Goal: Task Accomplishment & Management: Use online tool/utility

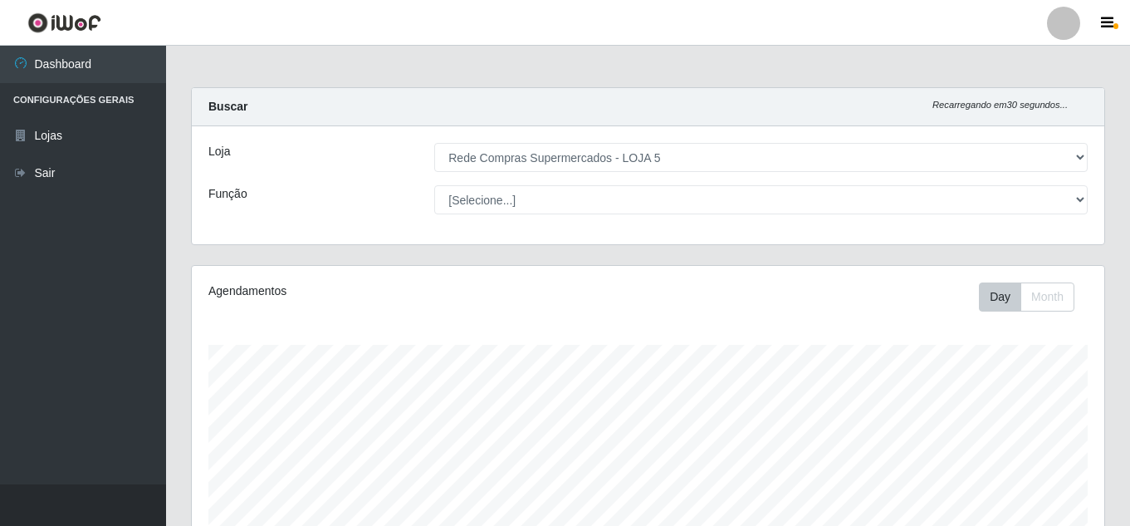
select select "397"
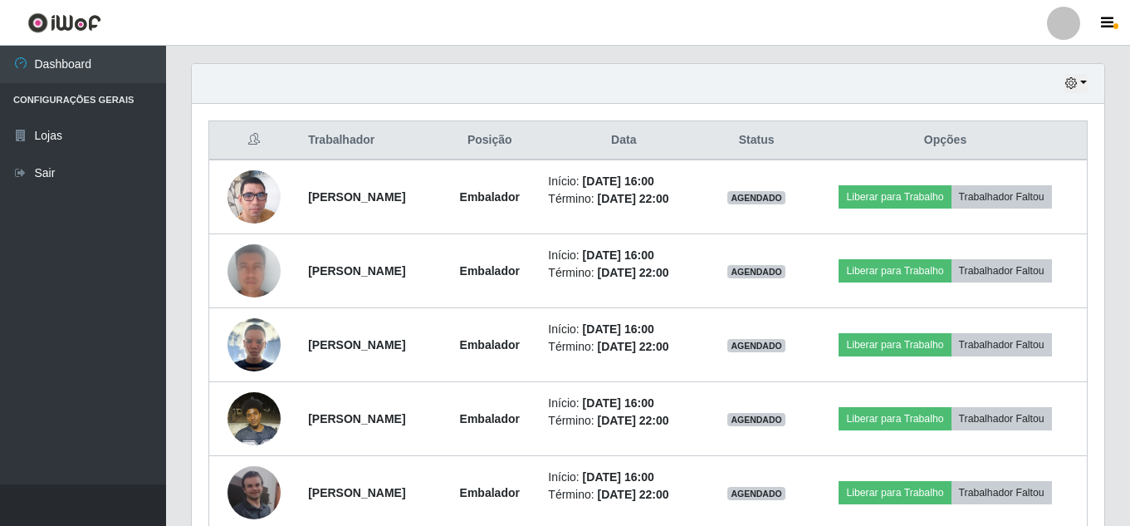
scroll to position [345, 913]
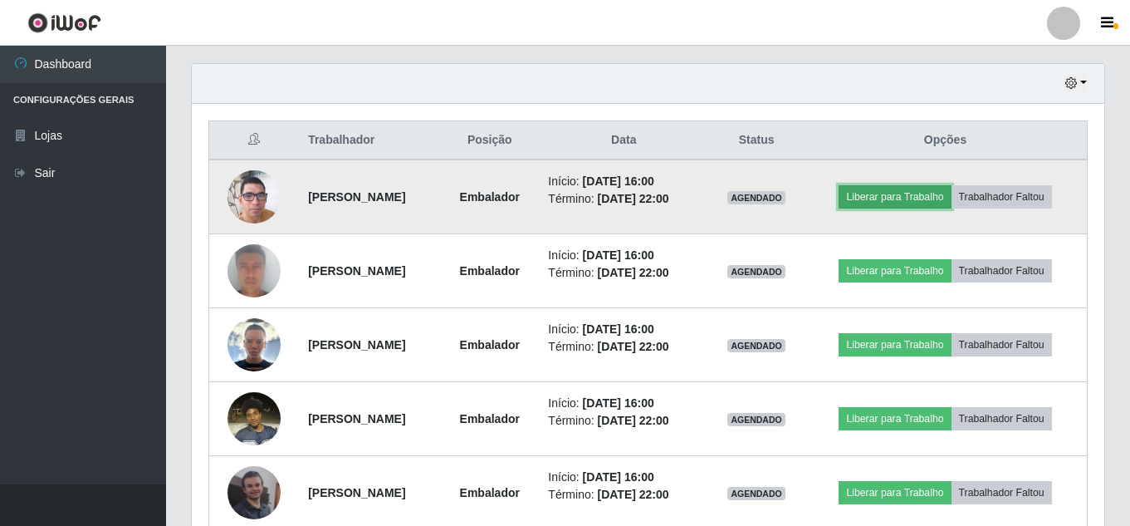
click at [933, 199] on button "Liberar para Trabalho" at bounding box center [895, 196] width 112 height 23
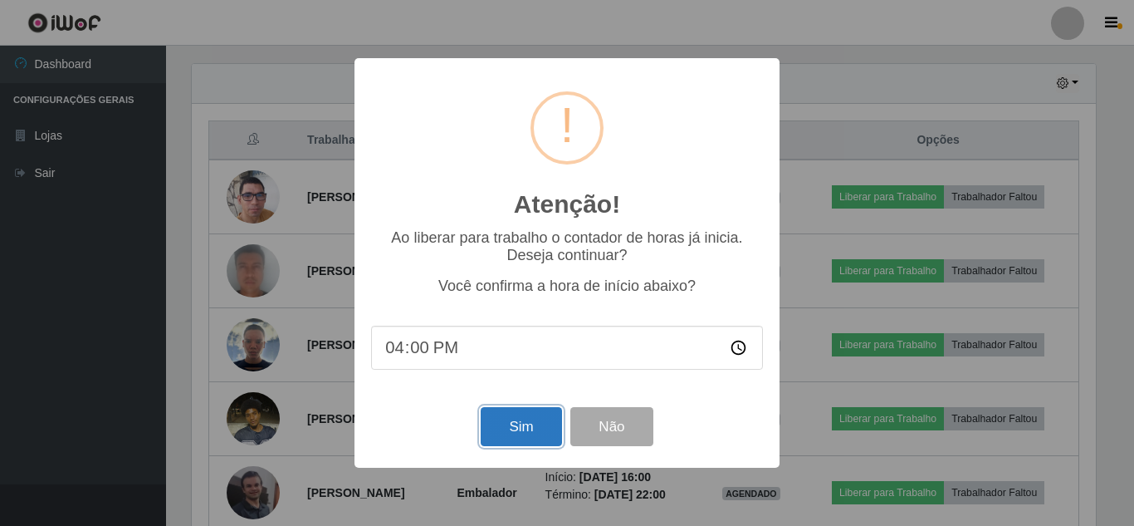
click at [530, 437] on button "Sim" at bounding box center [521, 426] width 81 height 39
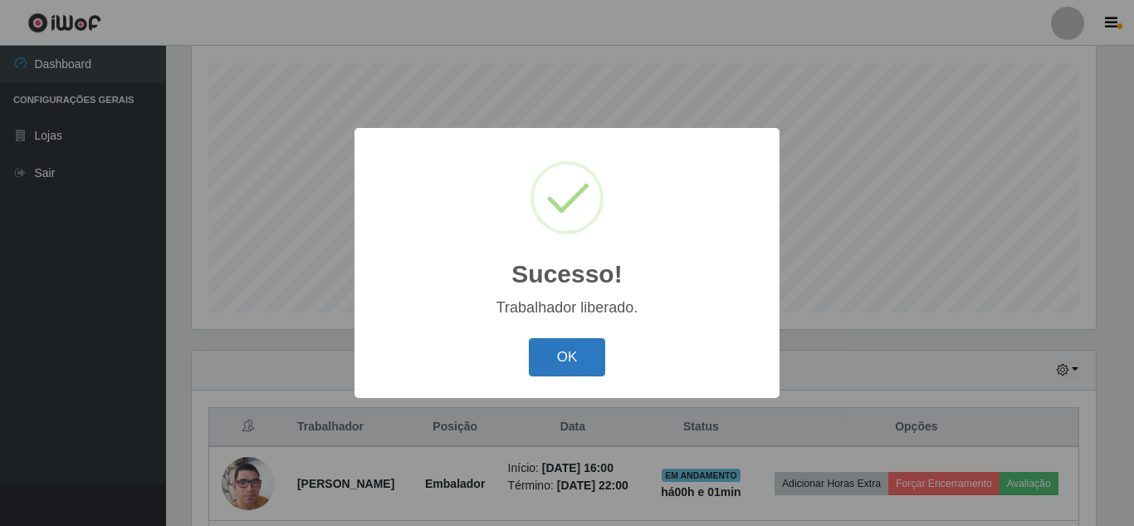
click at [543, 362] on button "OK" at bounding box center [567, 357] width 77 height 39
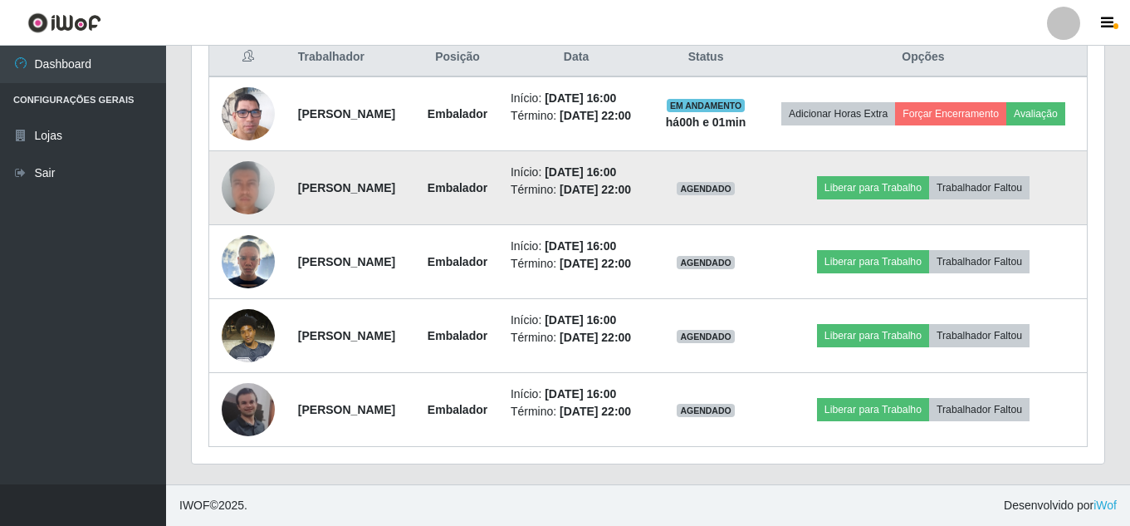
scroll to position [697, 0]
click at [924, 191] on button "Liberar para Trabalho" at bounding box center [873, 187] width 112 height 23
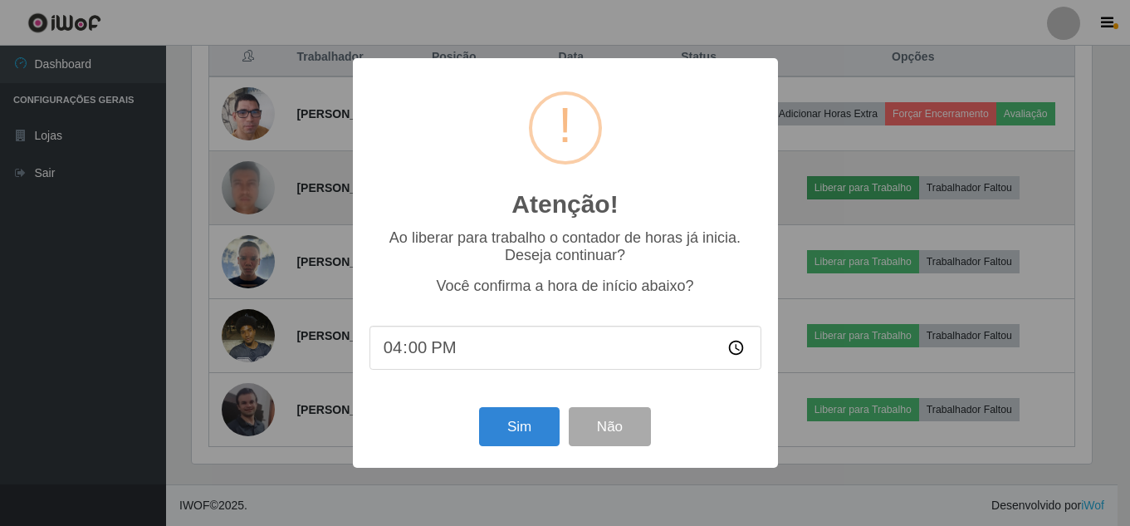
scroll to position [345, 904]
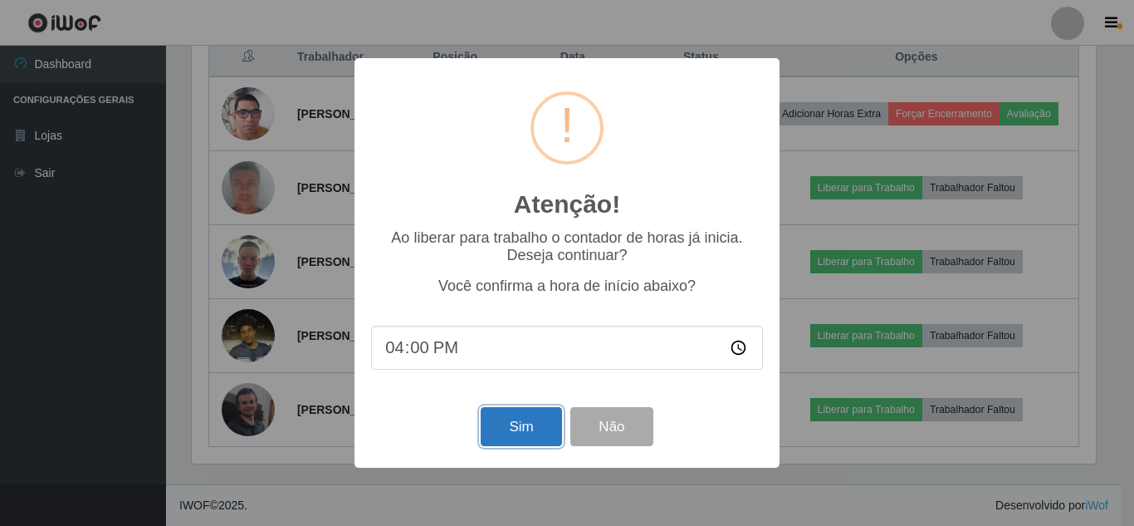
click at [547, 434] on button "Sim" at bounding box center [521, 426] width 81 height 39
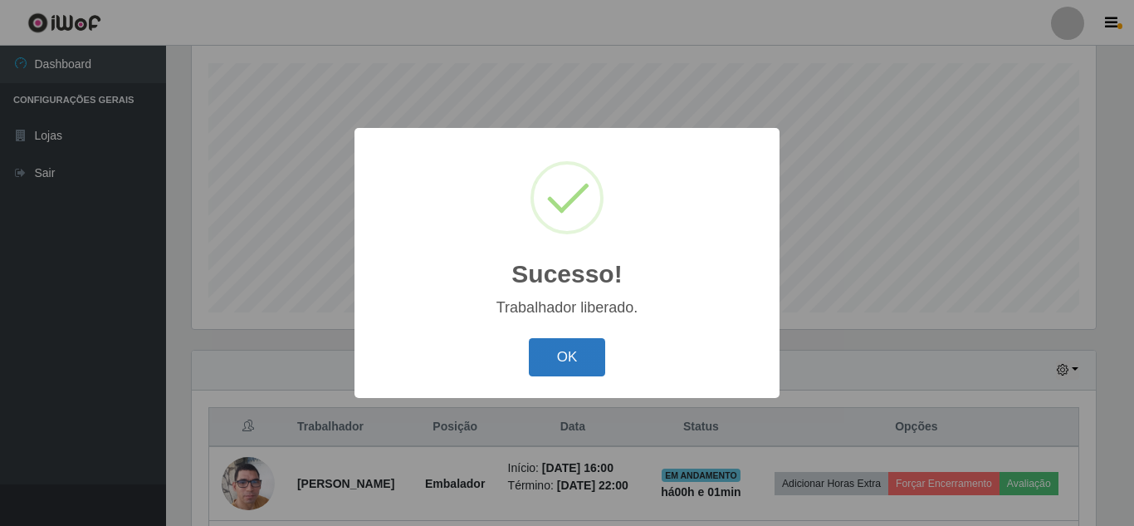
click at [556, 354] on button "OK" at bounding box center [567, 357] width 77 height 39
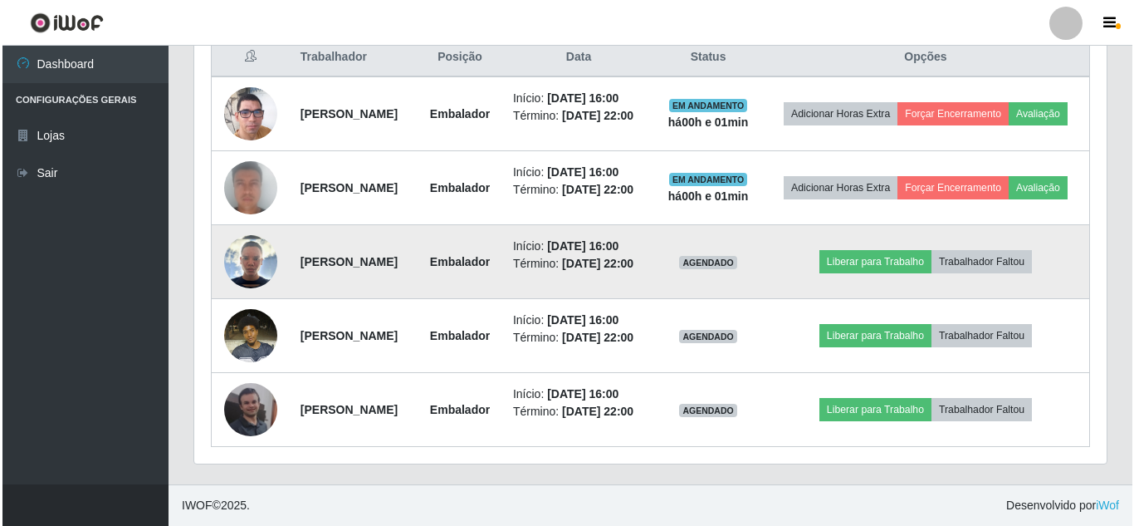
scroll to position [697, 0]
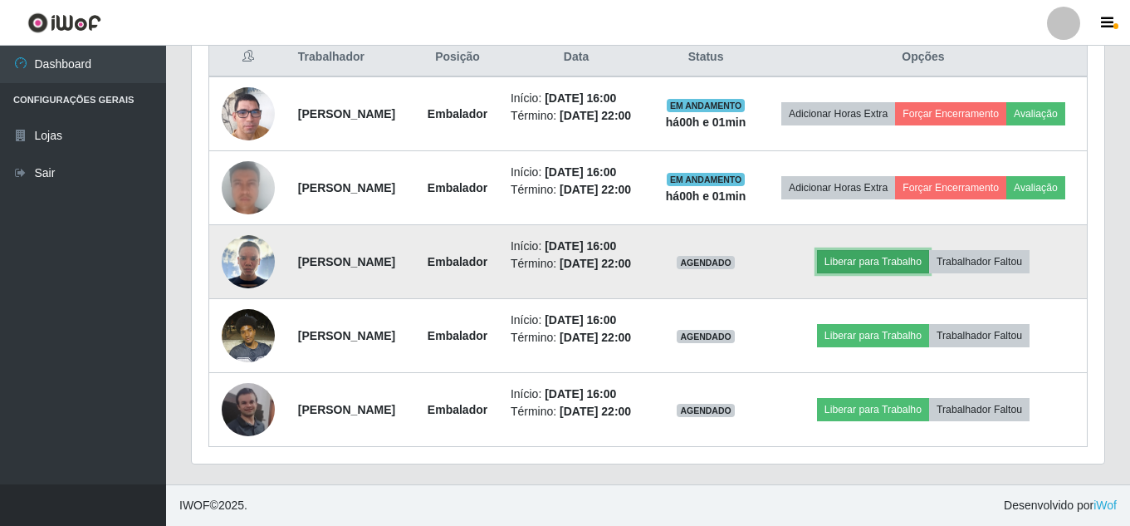
click at [898, 273] on button "Liberar para Trabalho" at bounding box center [873, 261] width 112 height 23
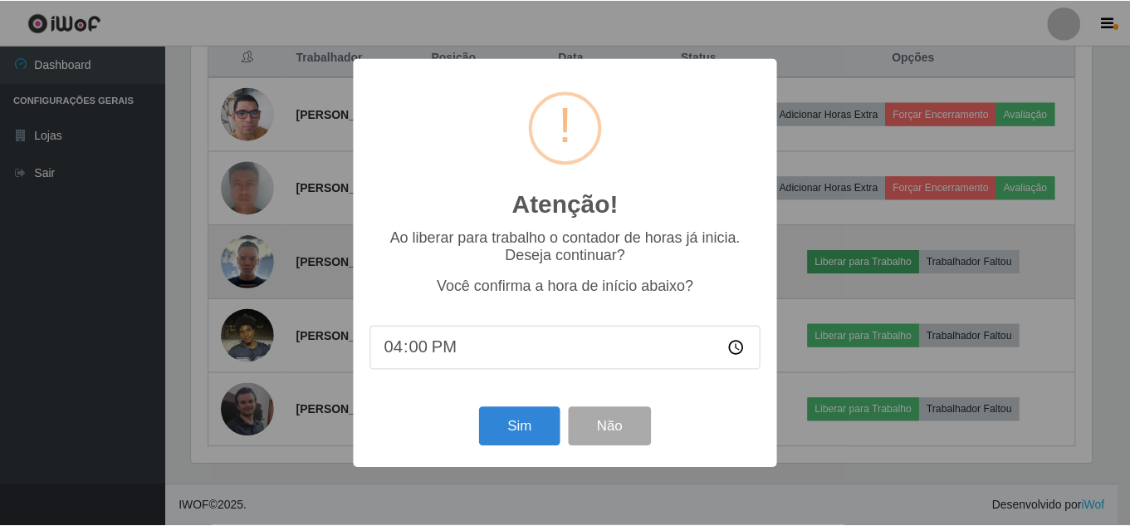
scroll to position [345, 904]
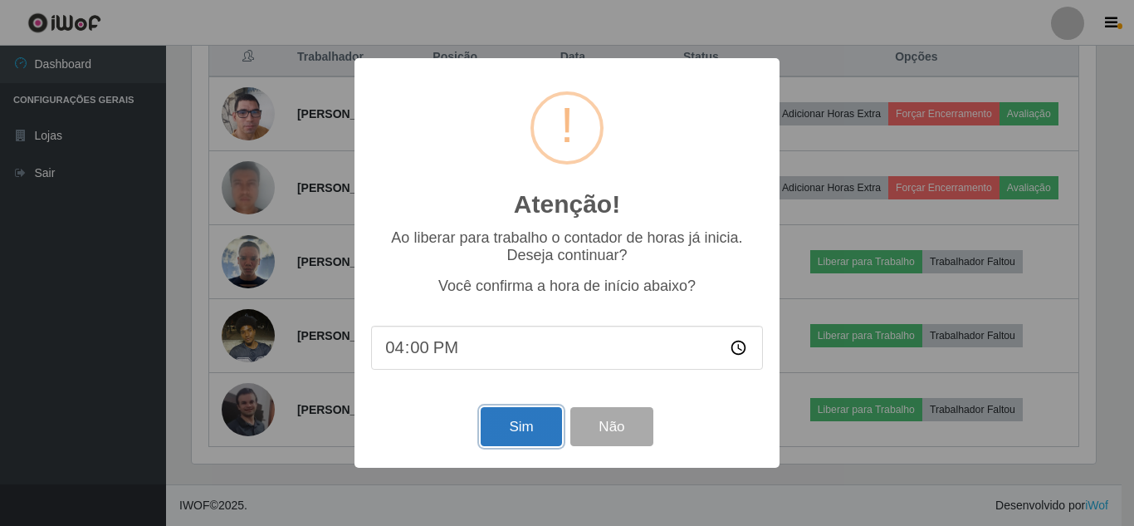
click at [512, 427] on button "Sim" at bounding box center [521, 426] width 81 height 39
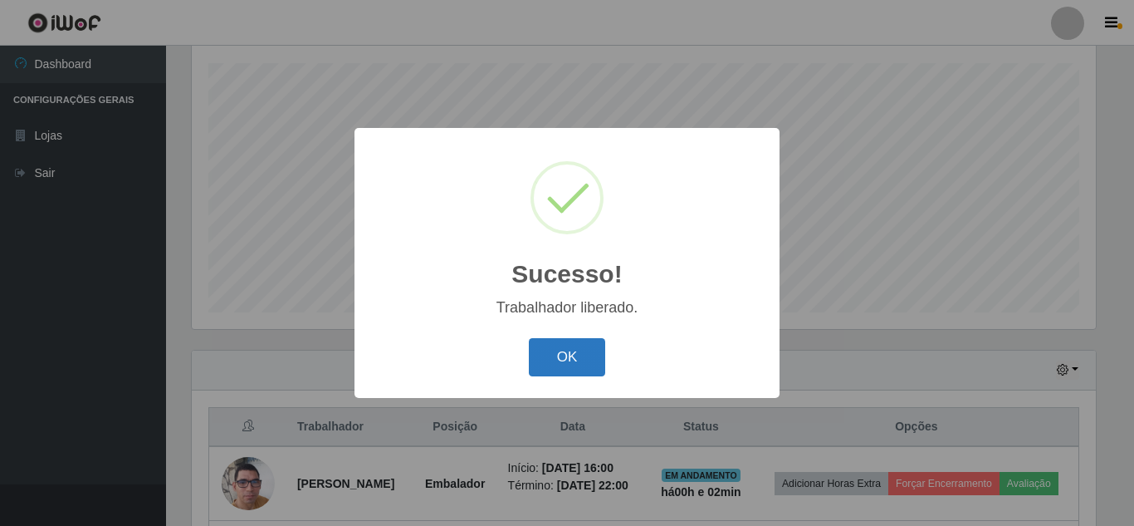
click at [561, 351] on button "OK" at bounding box center [567, 357] width 77 height 39
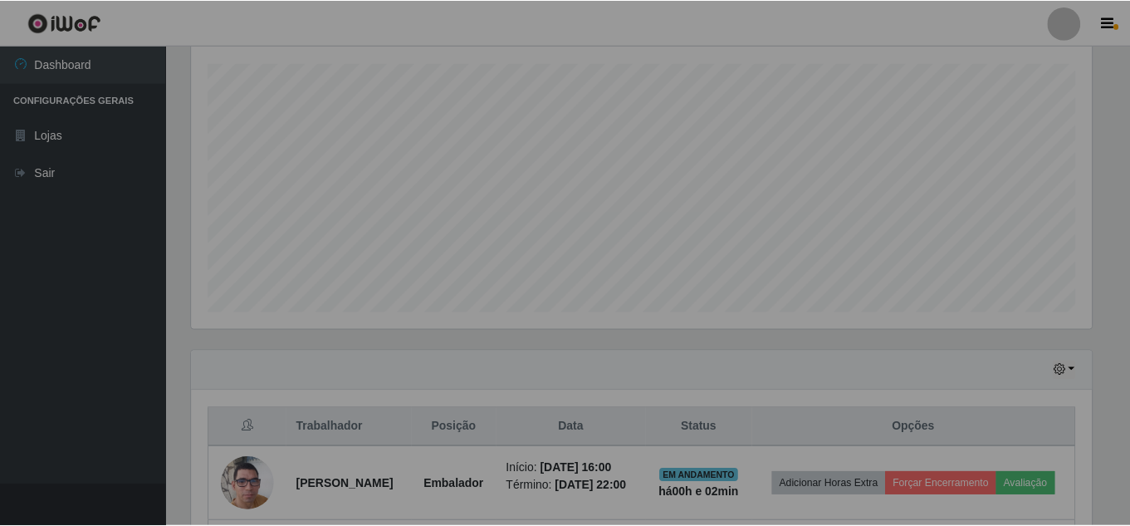
scroll to position [0, 0]
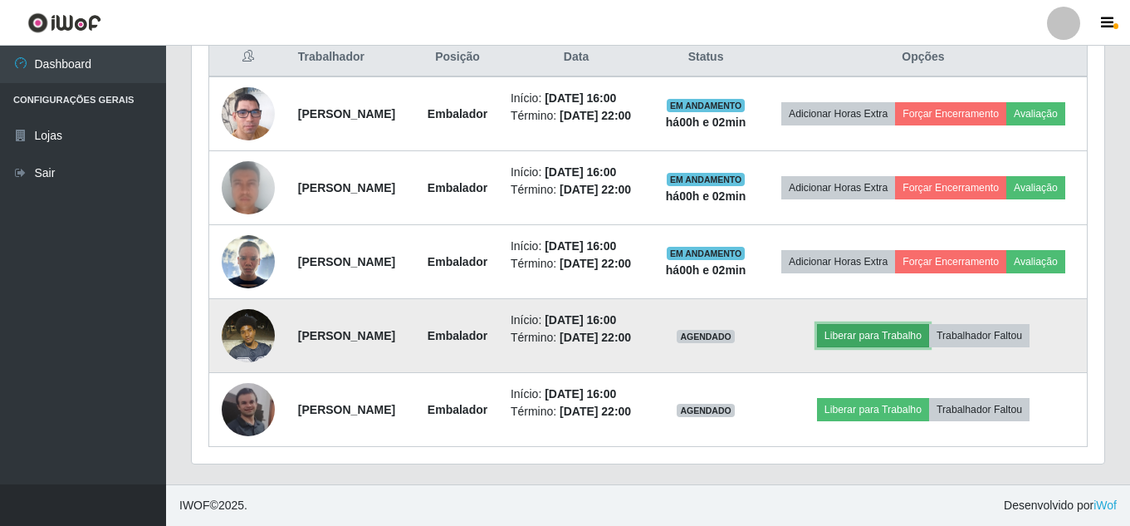
click at [888, 324] on button "Liberar para Trabalho" at bounding box center [873, 335] width 112 height 23
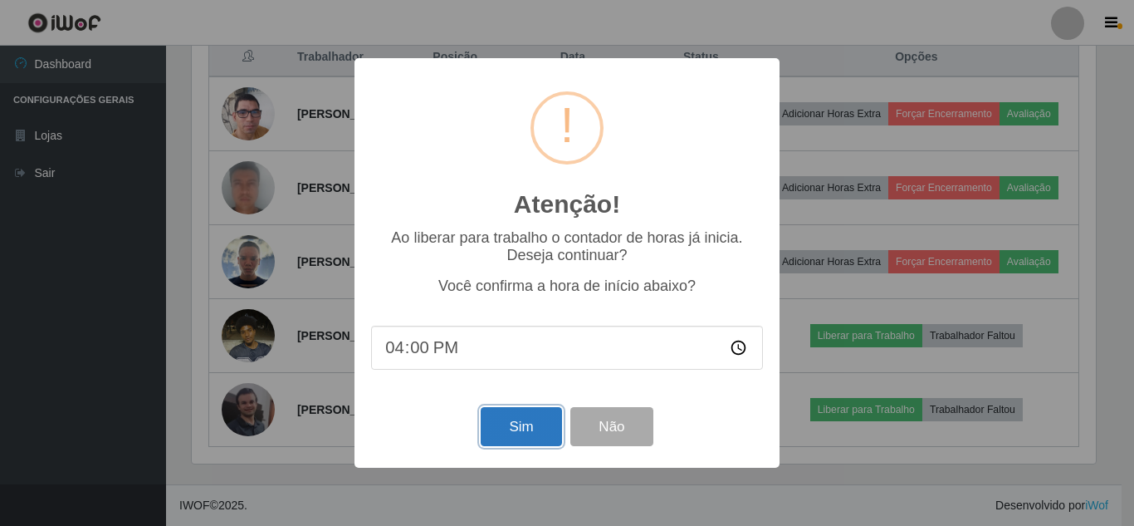
click at [511, 434] on button "Sim" at bounding box center [521, 426] width 81 height 39
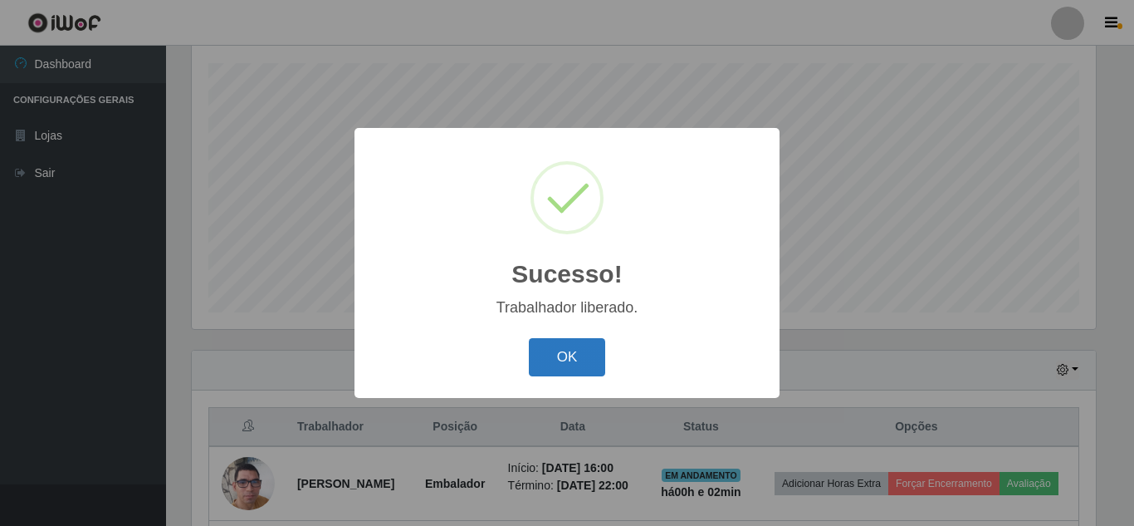
click at [571, 355] on button "OK" at bounding box center [567, 357] width 77 height 39
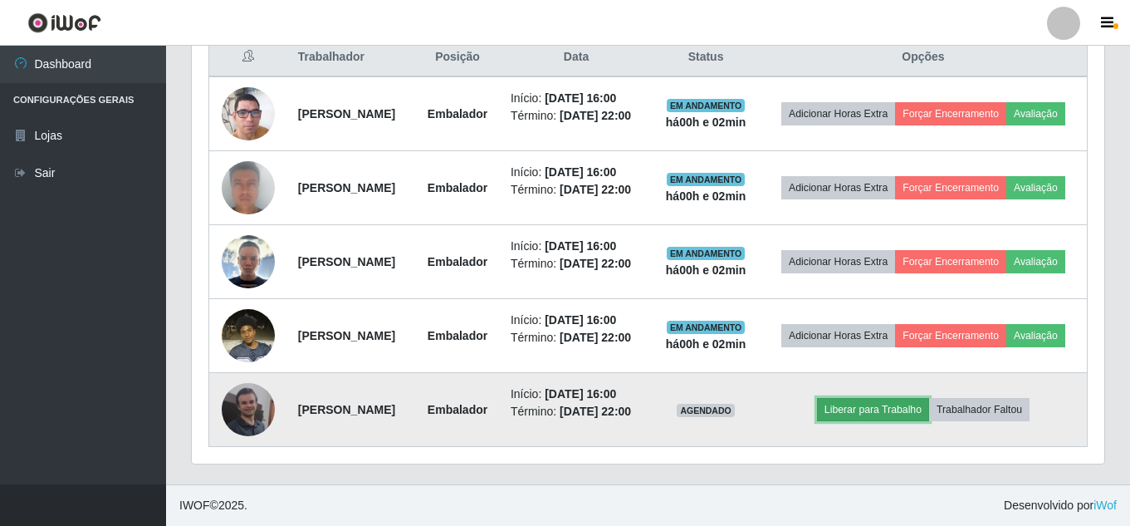
click at [909, 398] on button "Liberar para Trabalho" at bounding box center [873, 409] width 112 height 23
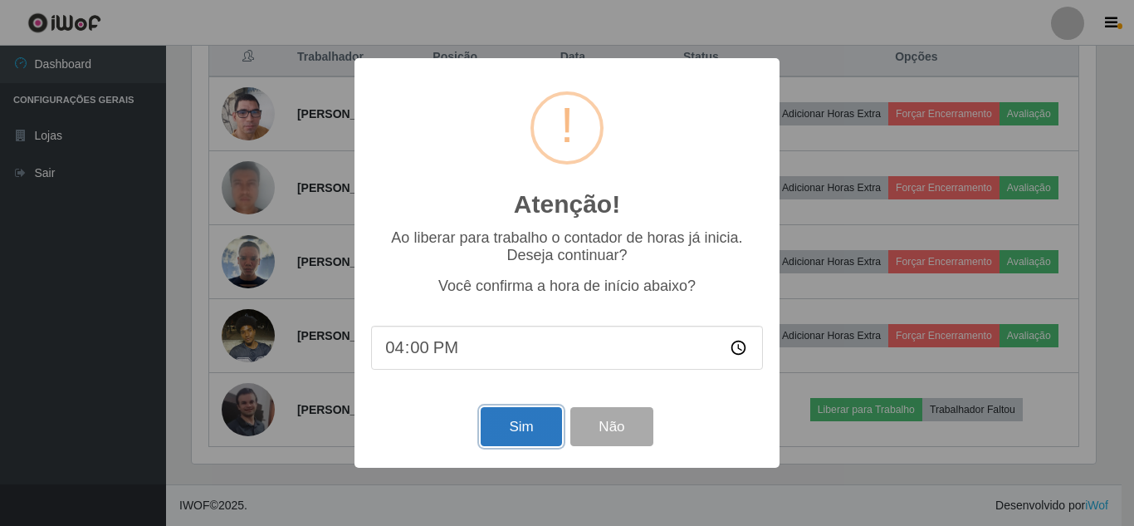
click at [507, 437] on button "Sim" at bounding box center [521, 426] width 81 height 39
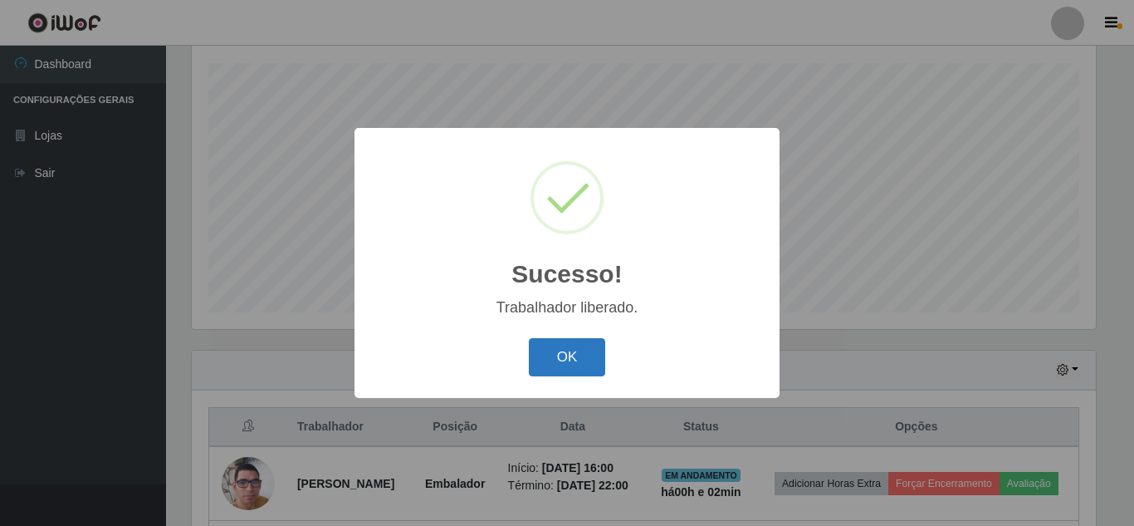
click at [569, 351] on button "OK" at bounding box center [567, 357] width 77 height 39
